Goal: Navigation & Orientation: Find specific page/section

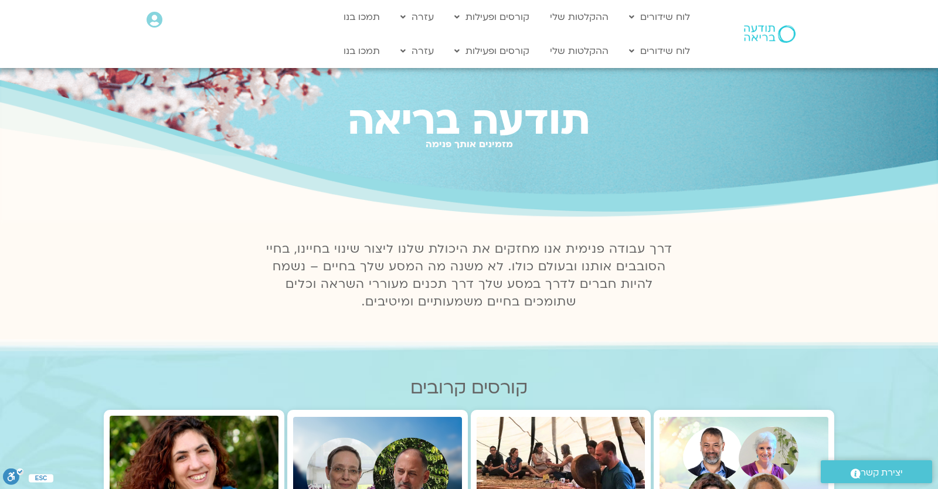
click at [755, 28] on img at bounding box center [770, 34] width 52 height 18
click at [667, 43] on link "לוח שידורים יומי" at bounding box center [687, 41] width 129 height 27
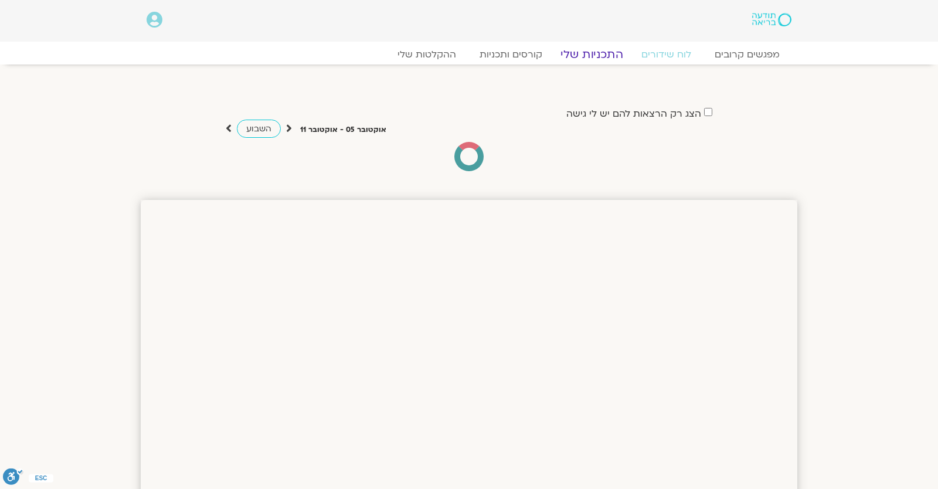
click at [585, 58] on link "התכניות שלי" at bounding box center [592, 55] width 91 height 14
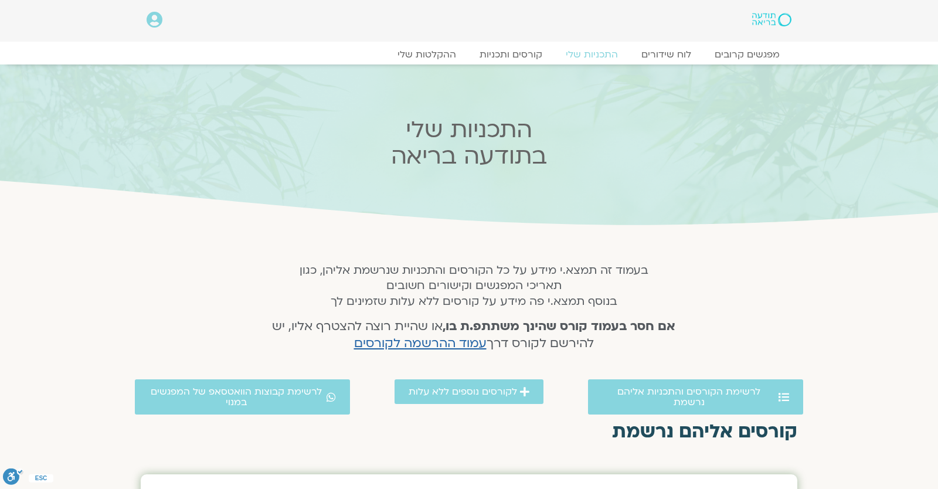
click at [678, 49] on link "לוח שידורים" at bounding box center [666, 55] width 73 height 12
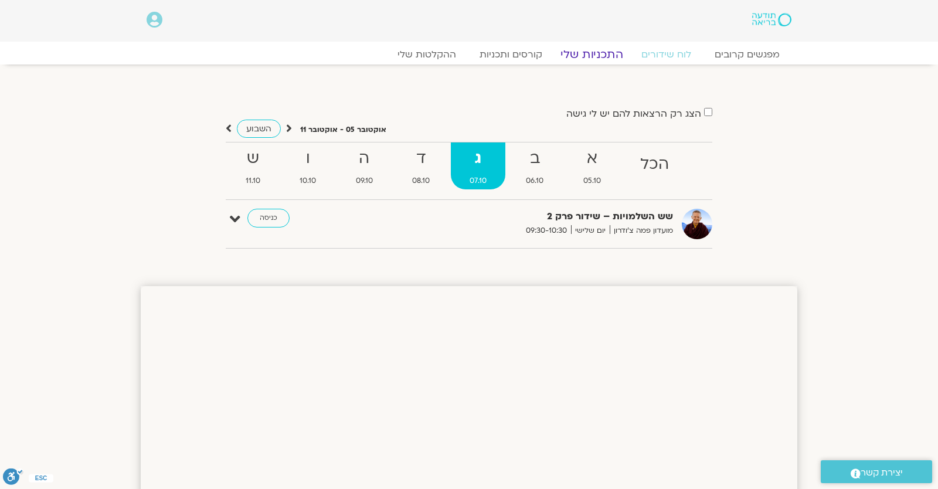
click at [604, 52] on link "התכניות שלי" at bounding box center [592, 55] width 91 height 14
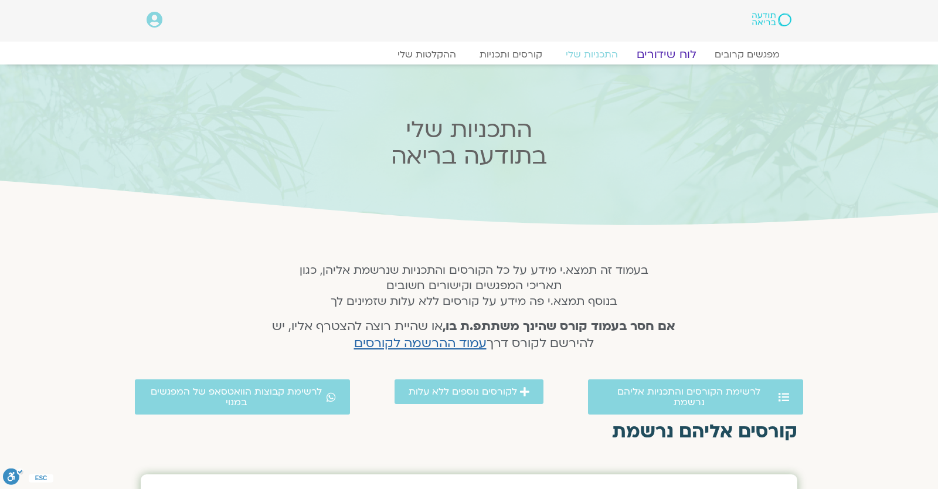
click at [663, 50] on link "לוח שידורים" at bounding box center [667, 55] width 88 height 14
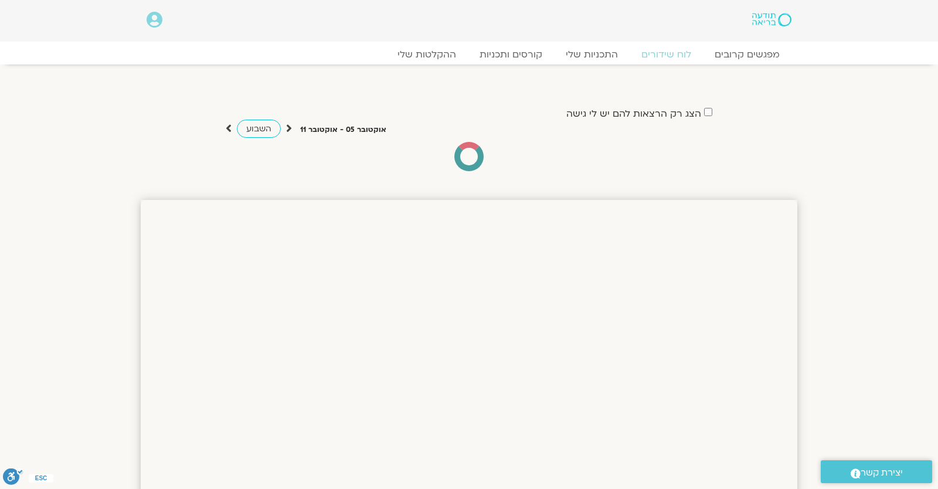
click at [154, 16] on icon at bounding box center [155, 20] width 16 height 16
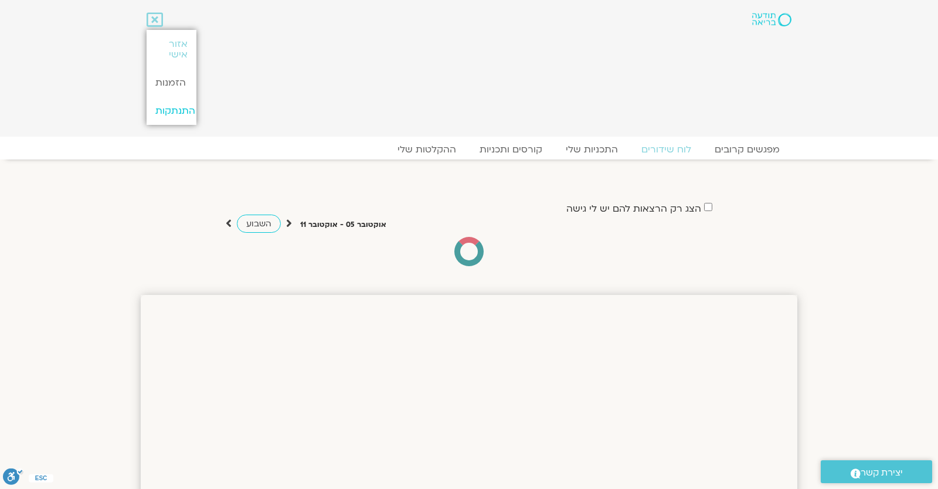
click at [167, 123] on link "התנתקות" at bounding box center [171, 111] width 49 height 28
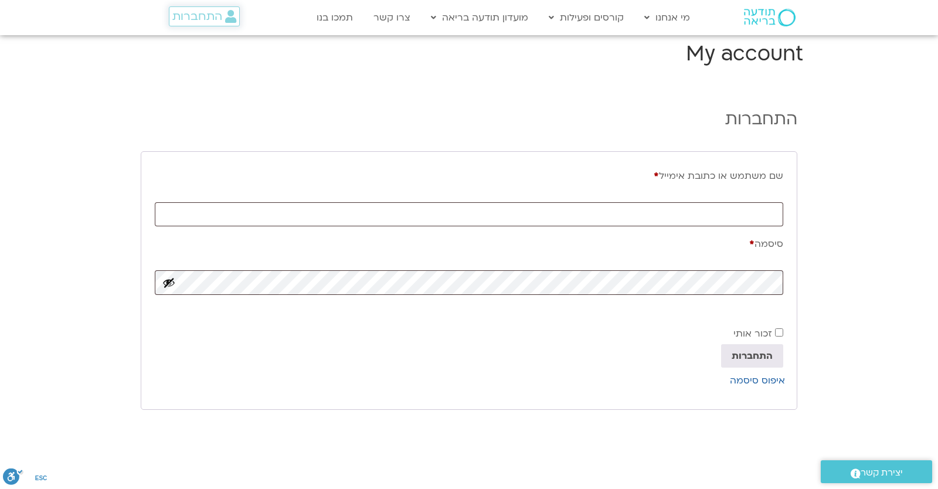
click at [186, 20] on span "התחברות" at bounding box center [197, 16] width 50 height 13
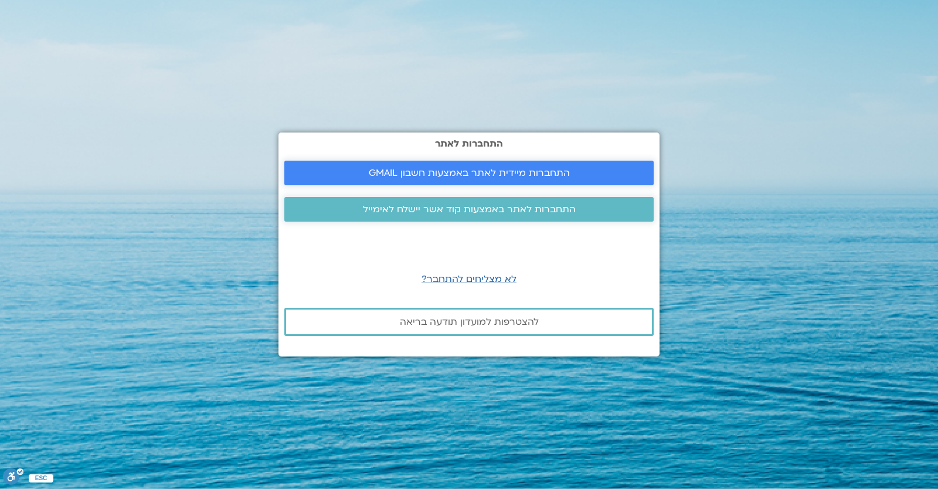
click at [476, 175] on span "התחברות מיידית לאתר באמצעות חשבון GMAIL" at bounding box center [469, 173] width 201 height 11
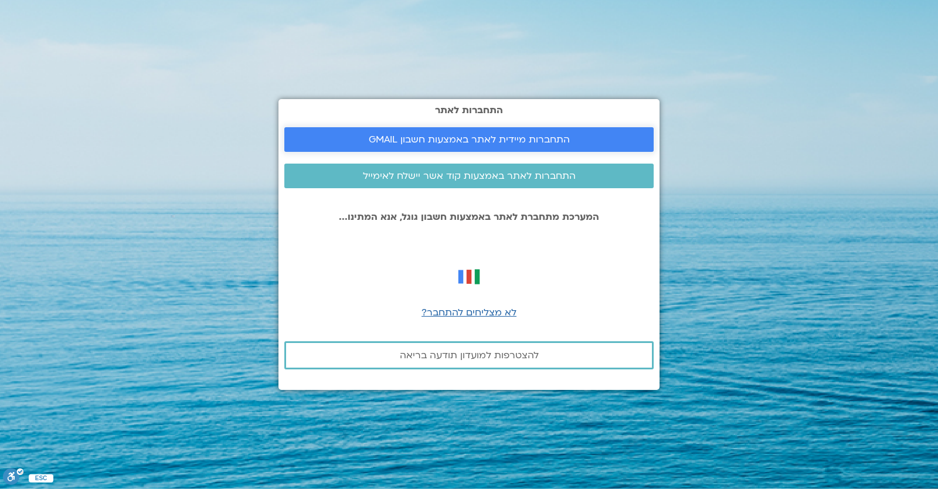
click at [443, 141] on span "התחברות מיידית לאתר באמצעות חשבון GMAIL" at bounding box center [469, 139] width 201 height 11
